Goal: Information Seeking & Learning: Check status

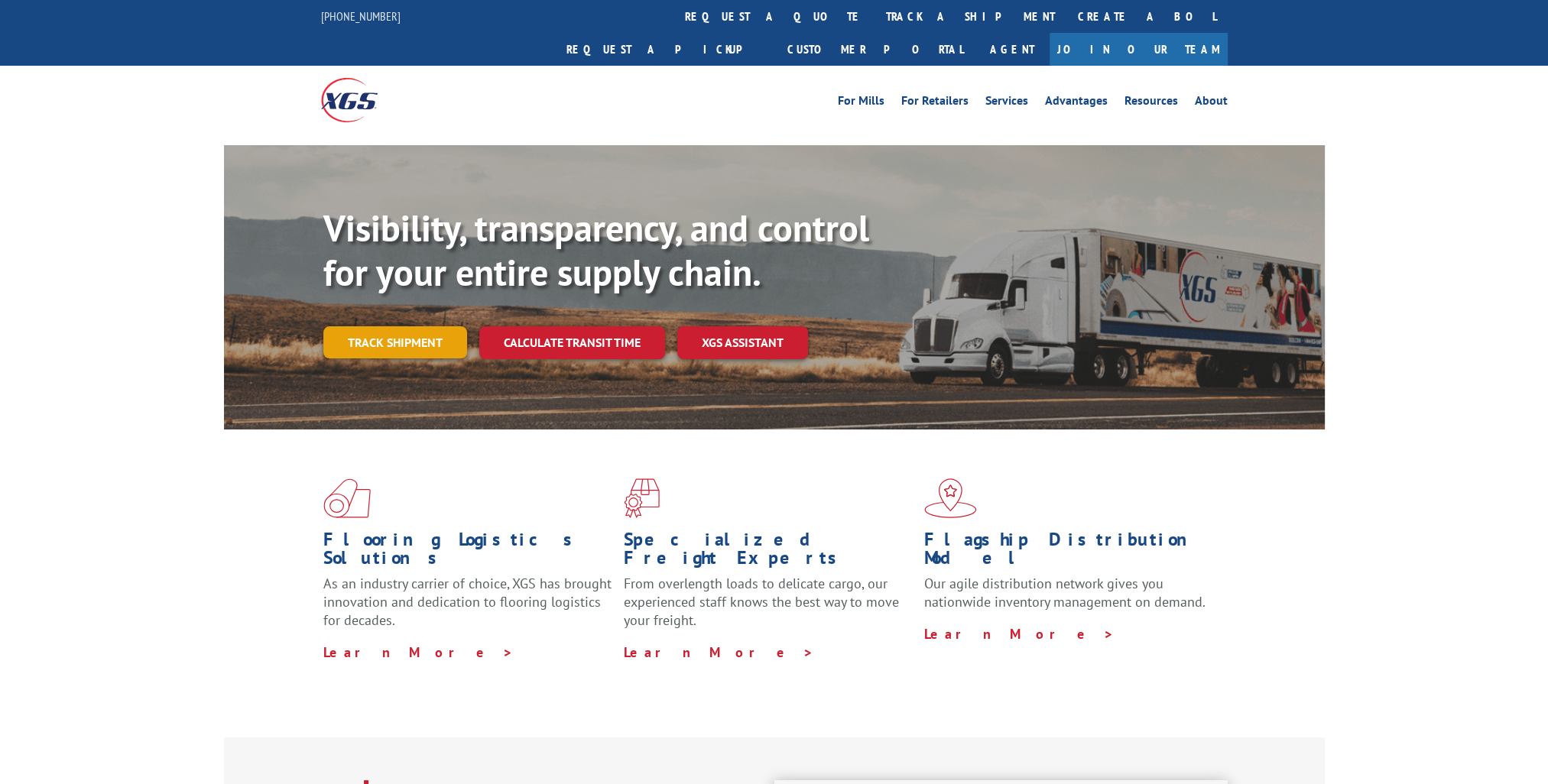
click at [424, 326] on link "Track shipment" at bounding box center [395, 342] width 143 height 32
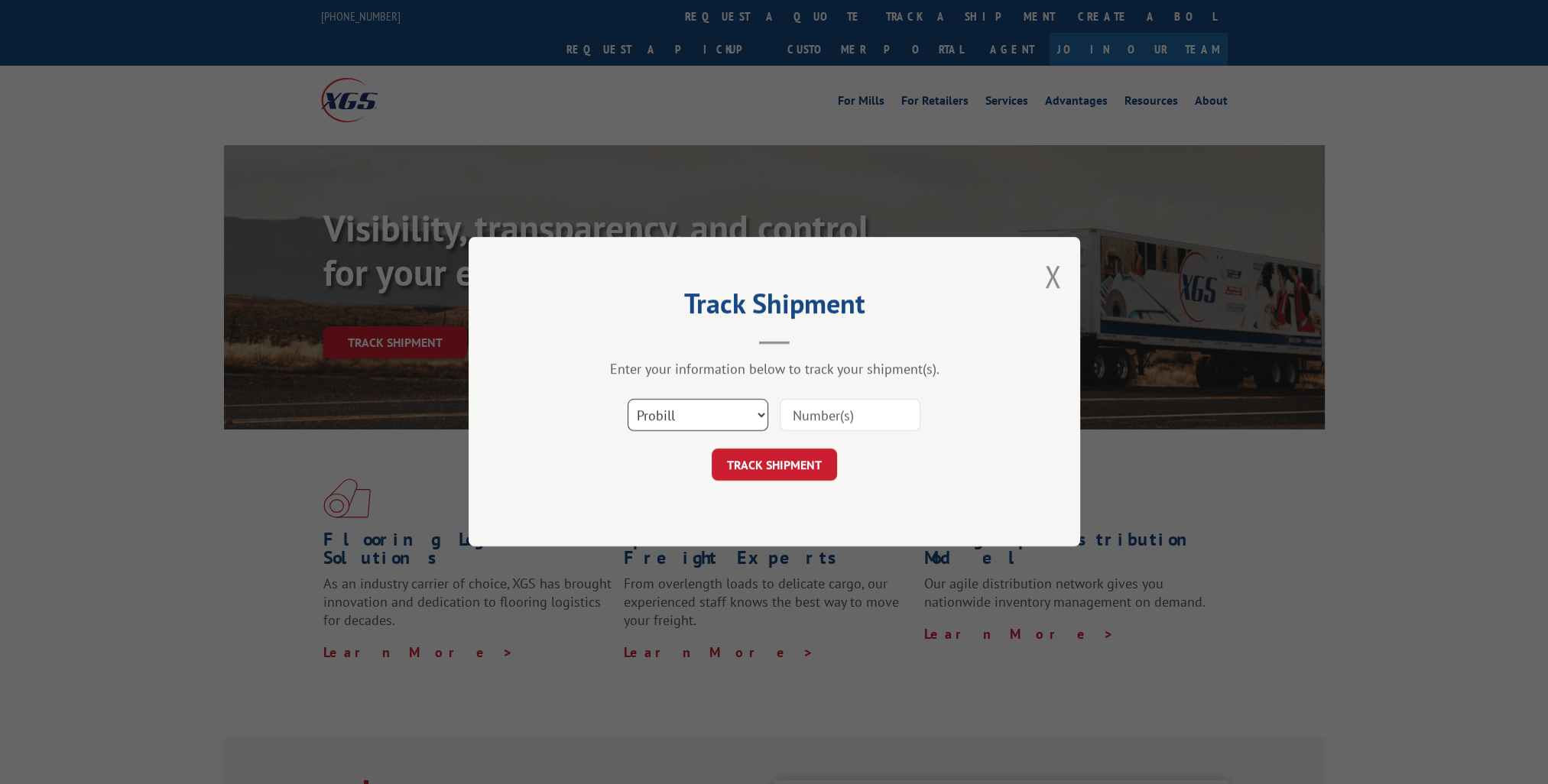
click at [667, 417] on select "Select category... Probill BOL PO" at bounding box center [698, 415] width 141 height 32
select select "bol"
click at [628, 400] on select "Select category... Probill BOL PO" at bounding box center [698, 415] width 141 height 32
click at [833, 418] on input at bounding box center [850, 415] width 141 height 32
paste input "14776392"
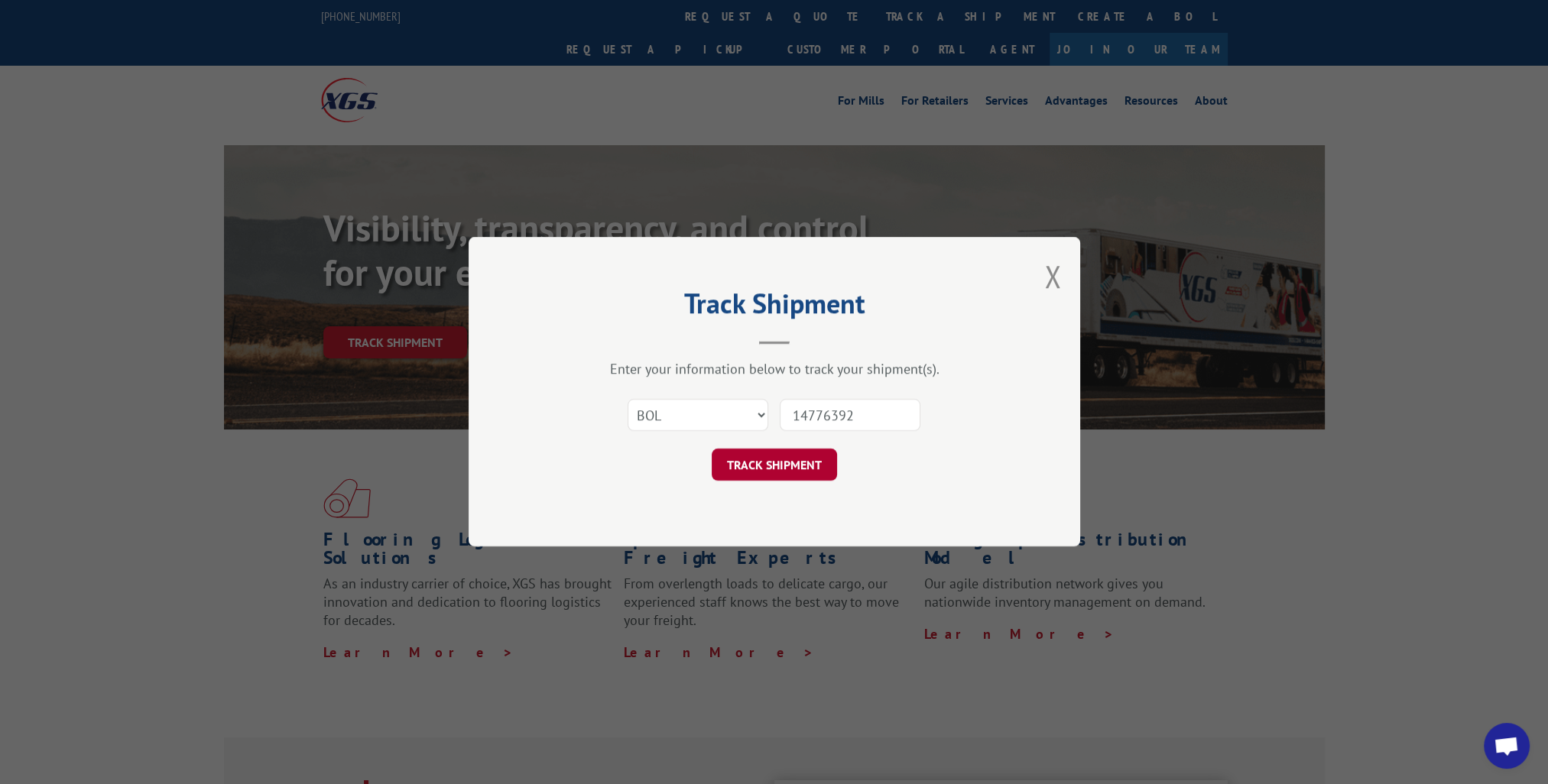
type input "14776392"
click at [816, 463] on button "TRACK SHIPMENT" at bounding box center [774, 465] width 125 height 32
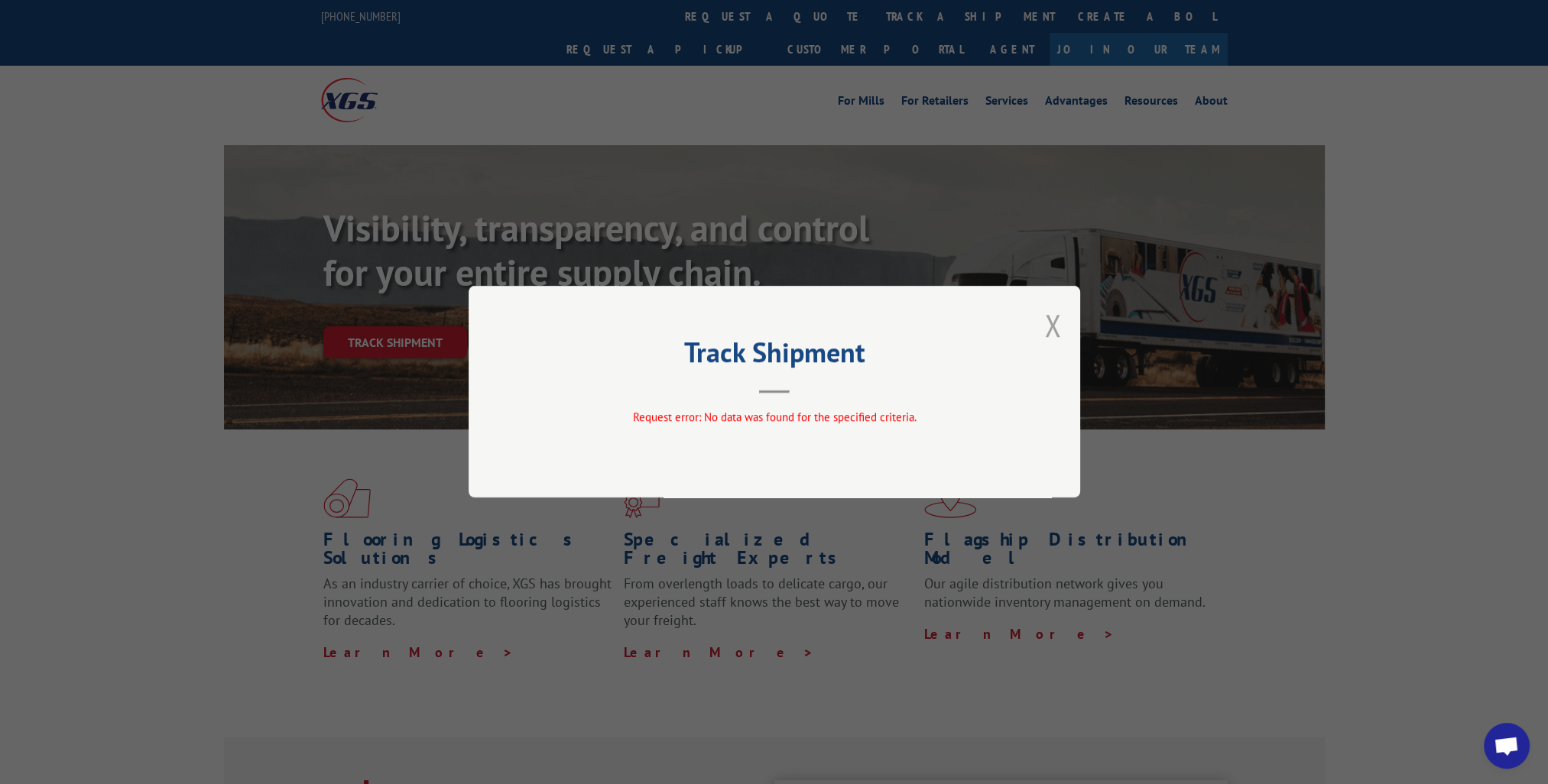
click at [1044, 328] on button "Close modal" at bounding box center [1052, 326] width 17 height 41
